Goal: Task Accomplishment & Management: Manage account settings

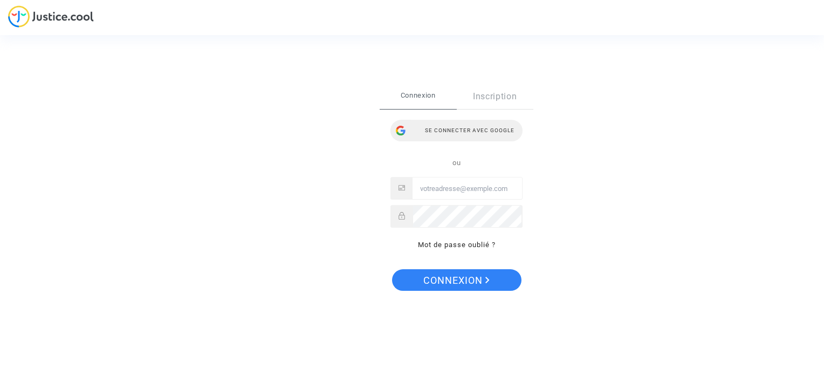
click at [464, 127] on div "Se connecter avec Google" at bounding box center [457, 131] width 132 height 22
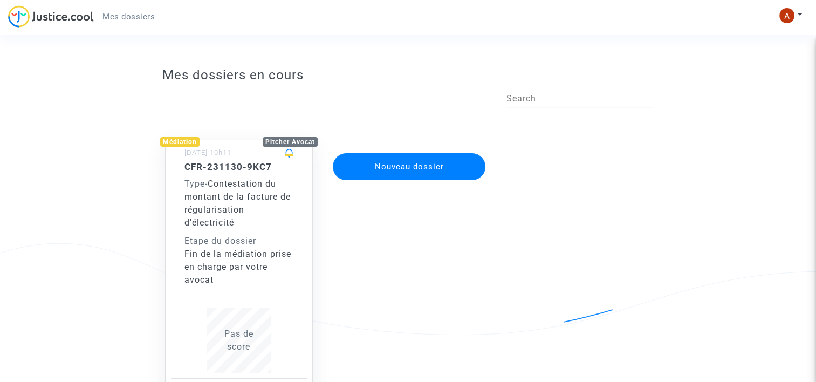
click at [227, 170] on h5 "CFR-231130-9KC7" at bounding box center [238, 166] width 109 height 11
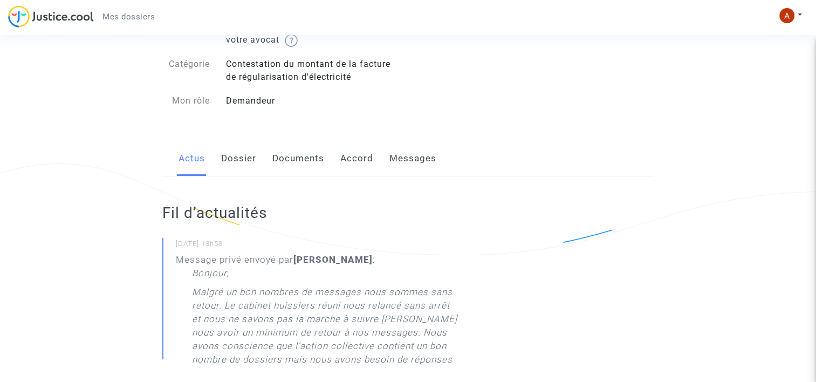
scroll to position [77, 0]
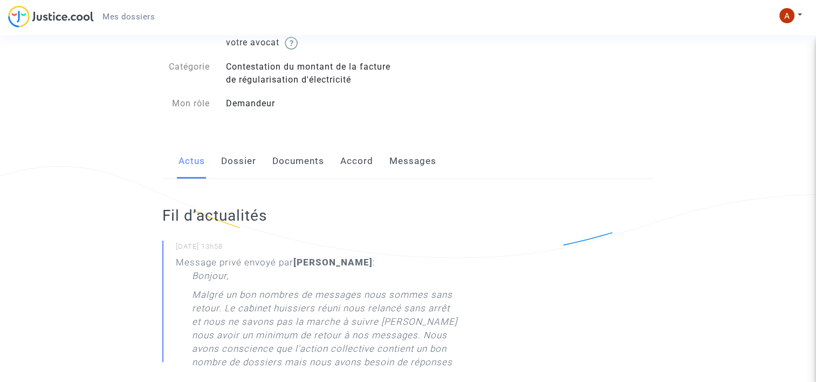
click at [293, 161] on link "Documents" at bounding box center [298, 161] width 52 height 36
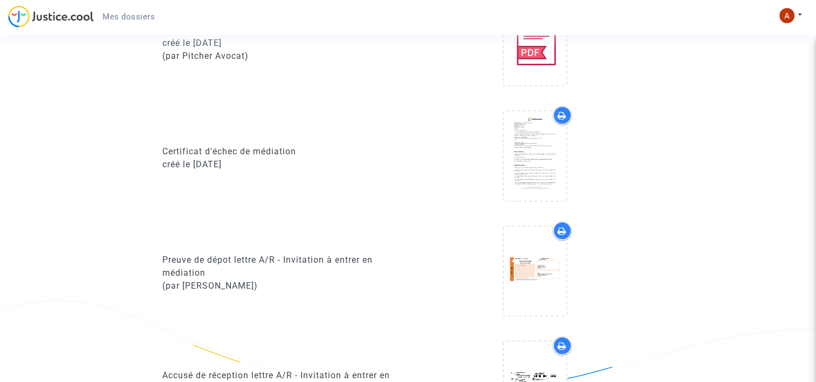
scroll to position [843, 0]
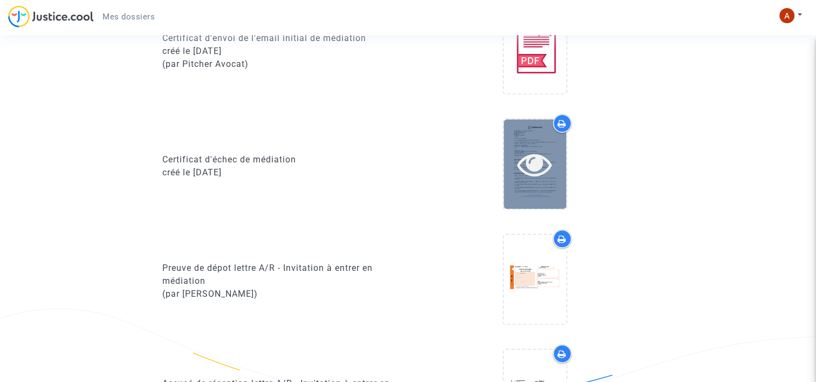
click at [552, 156] on icon at bounding box center [534, 164] width 35 height 35
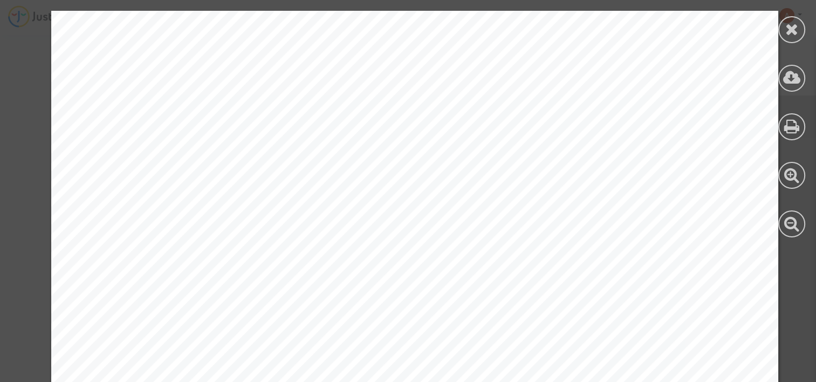
scroll to position [1272, 0]
click at [794, 80] on icon at bounding box center [792, 78] width 18 height 16
click at [786, 26] on icon at bounding box center [791, 29] width 13 height 16
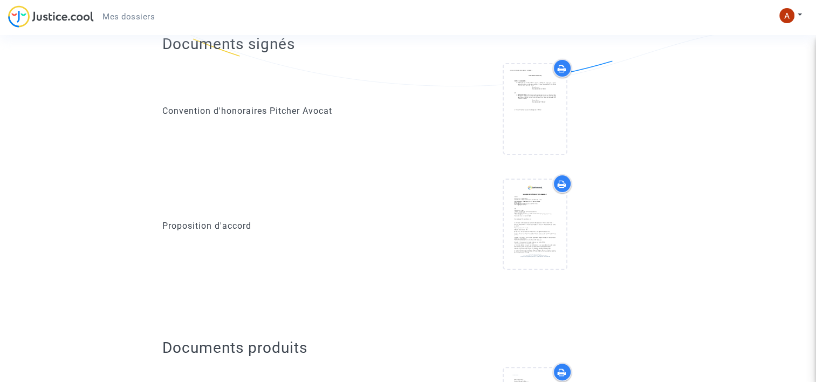
scroll to position [255, 0]
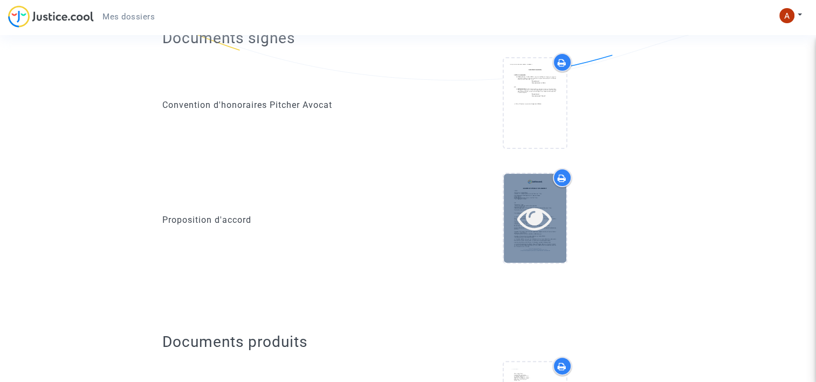
click at [546, 207] on icon at bounding box center [534, 218] width 35 height 35
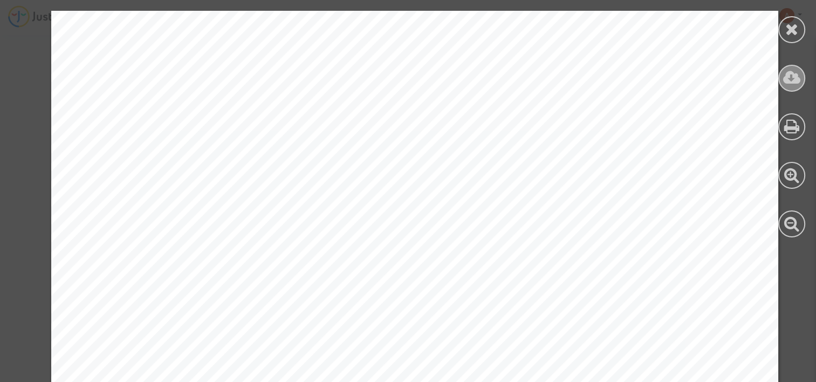
click at [793, 79] on icon at bounding box center [792, 78] width 18 height 16
